Goal: Check status: Check status

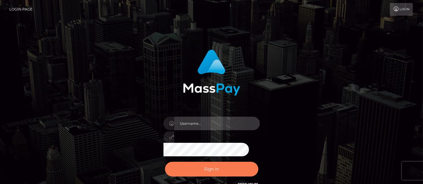
type input "[PERSON_NAME].[PERSON_NAME]"
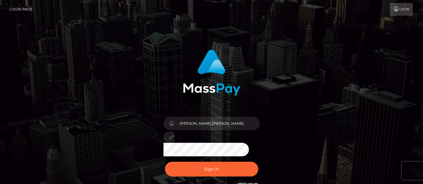
drag, startPoint x: 220, startPoint y: 169, endPoint x: 221, endPoint y: 165, distance: 4.3
click at [220, 169] on button "Sign in" at bounding box center [211, 169] width 93 height 15
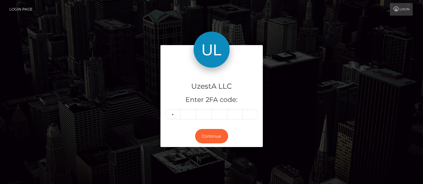
type input "9"
type input "5"
type input "4"
type input "0"
type input "2"
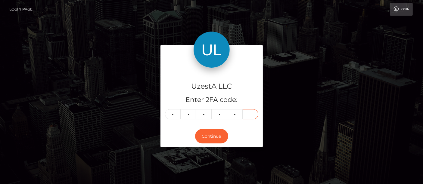
type input "4"
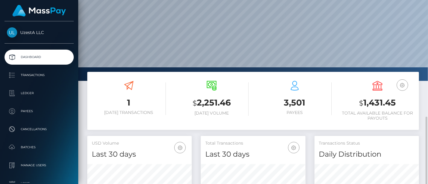
scroll to position [100, 0]
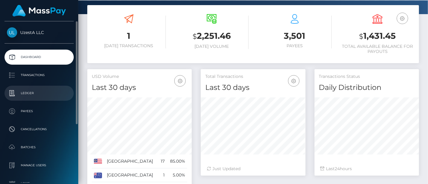
click at [29, 92] on p "Ledger" at bounding box center [39, 93] width 64 height 9
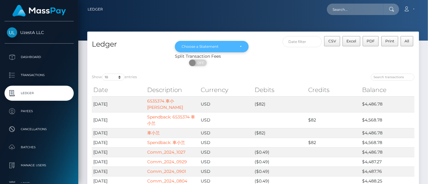
click at [234, 46] on div "Choose a Statement" at bounding box center [208, 46] width 53 height 5
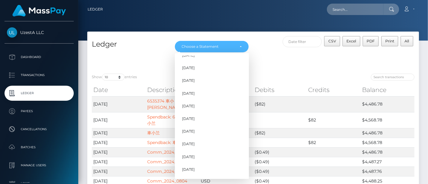
scroll to position [564, 0]
click at [208, 146] on link "Jul 2025" at bounding box center [212, 146] width 74 height 11
select select "Jul 2025"
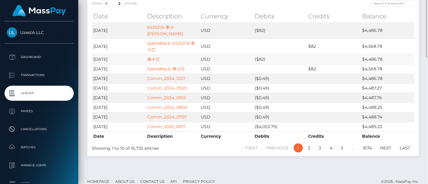
scroll to position [0, 0]
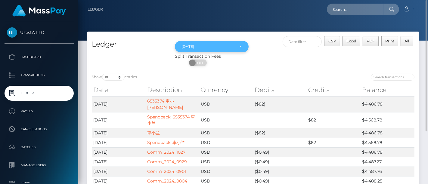
click at [229, 46] on div "Jul 2025" at bounding box center [208, 46] width 53 height 5
